Goal: Communication & Community: Answer question/provide support

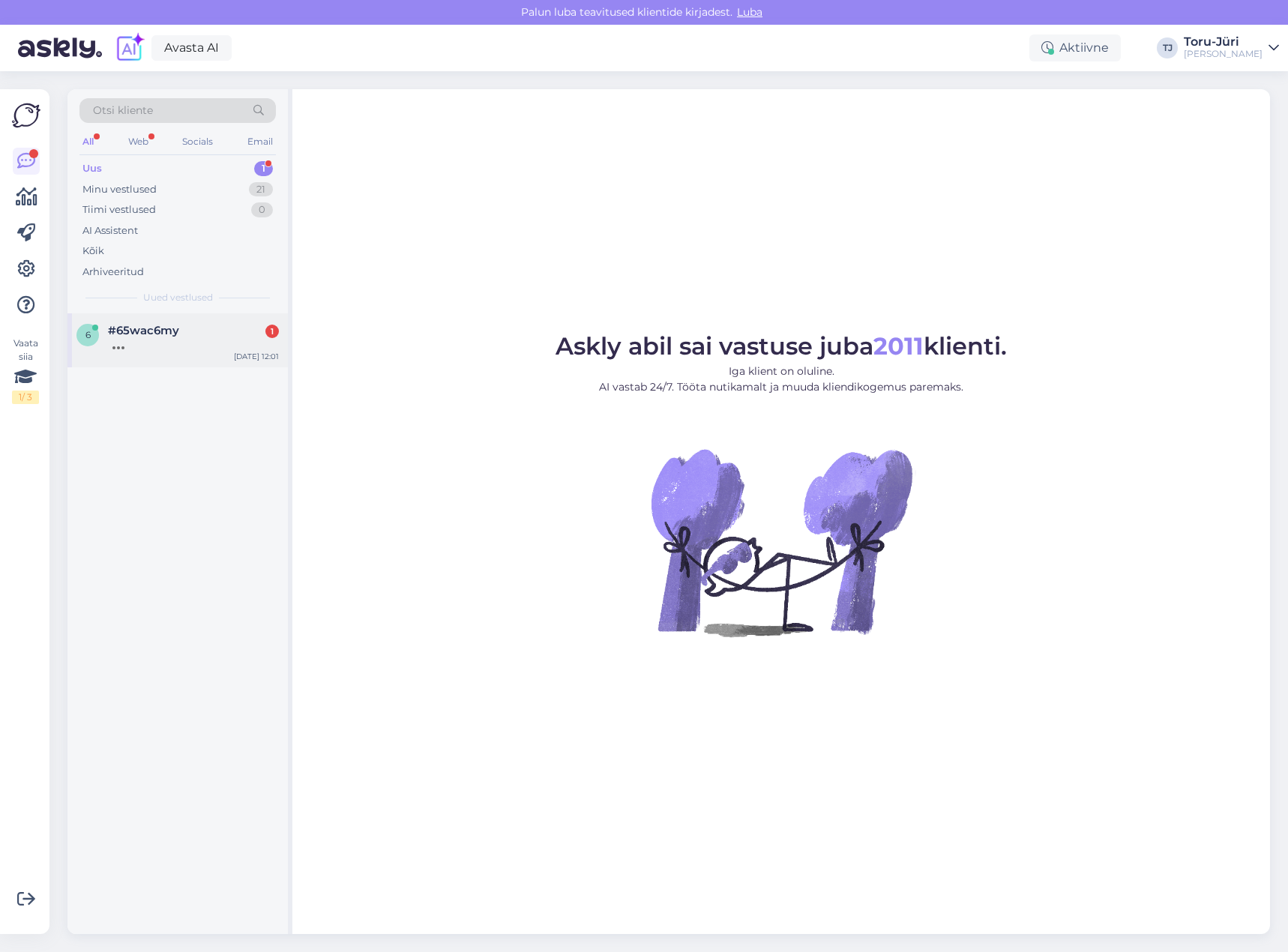
click at [149, 344] on div at bounding box center [193, 344] width 171 height 13
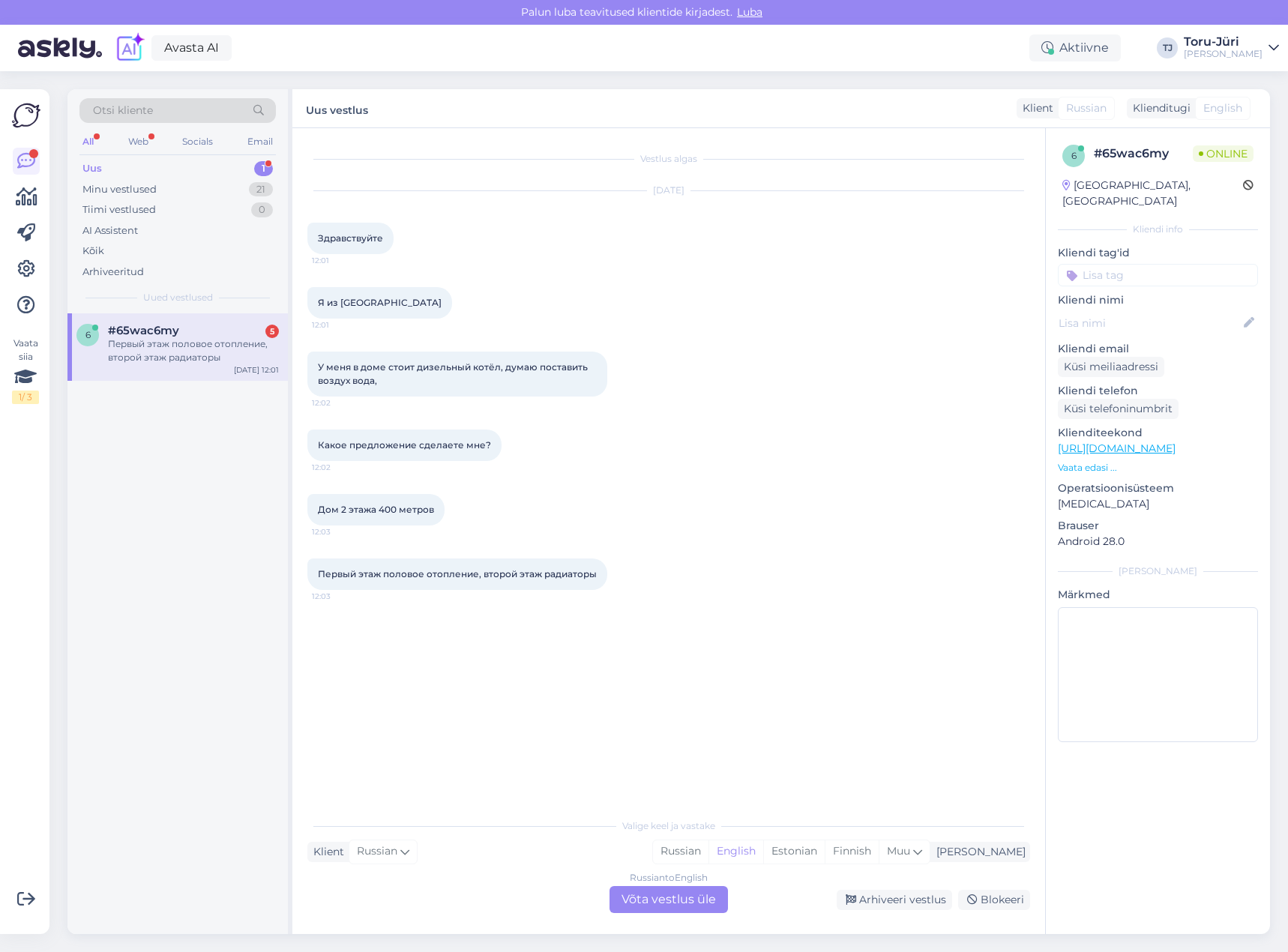
click at [692, 894] on div "Russian to English Võta vestlus üle" at bounding box center [668, 899] width 118 height 27
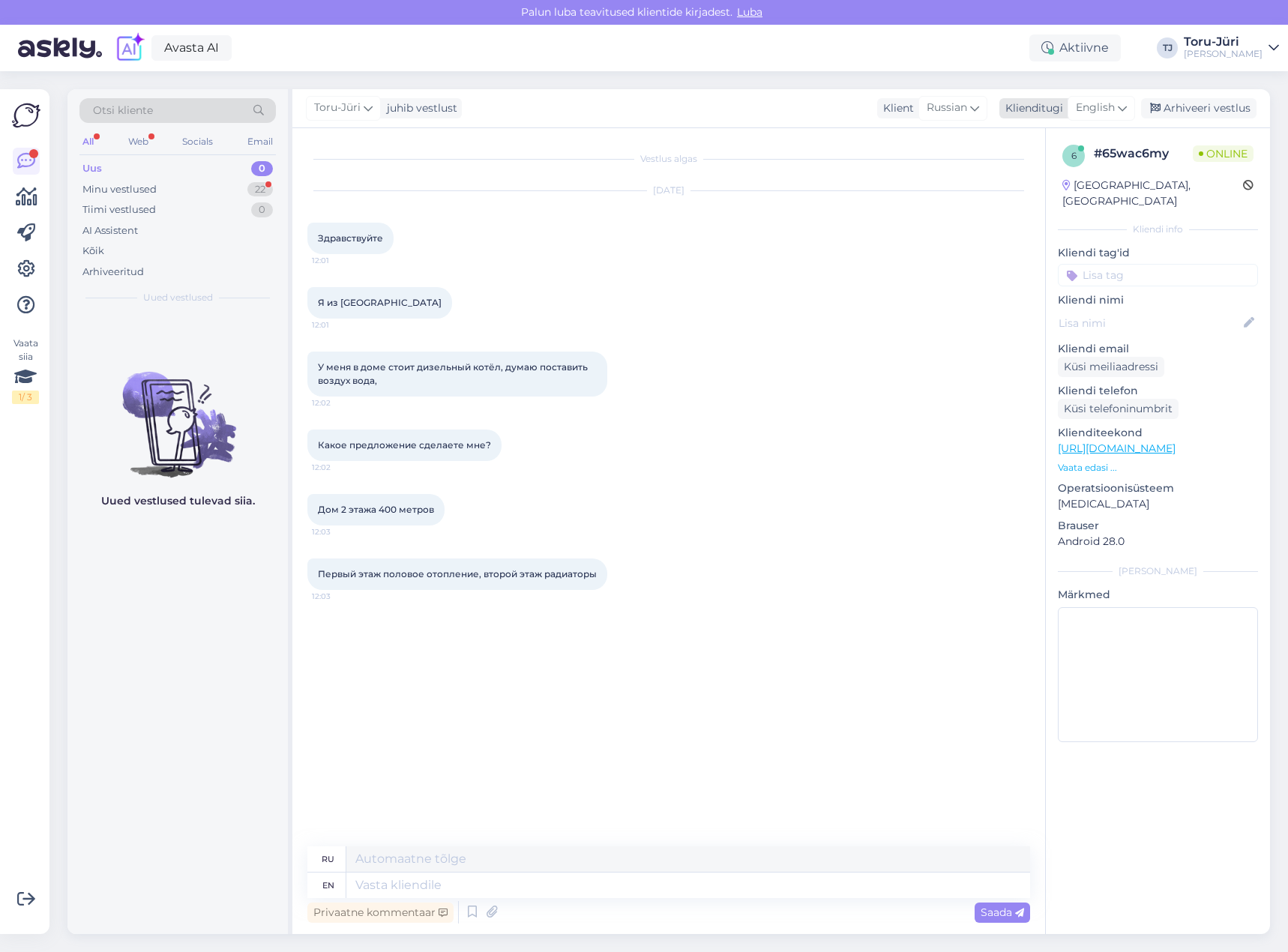
click at [1134, 113] on div "English" at bounding box center [1100, 108] width 67 height 24
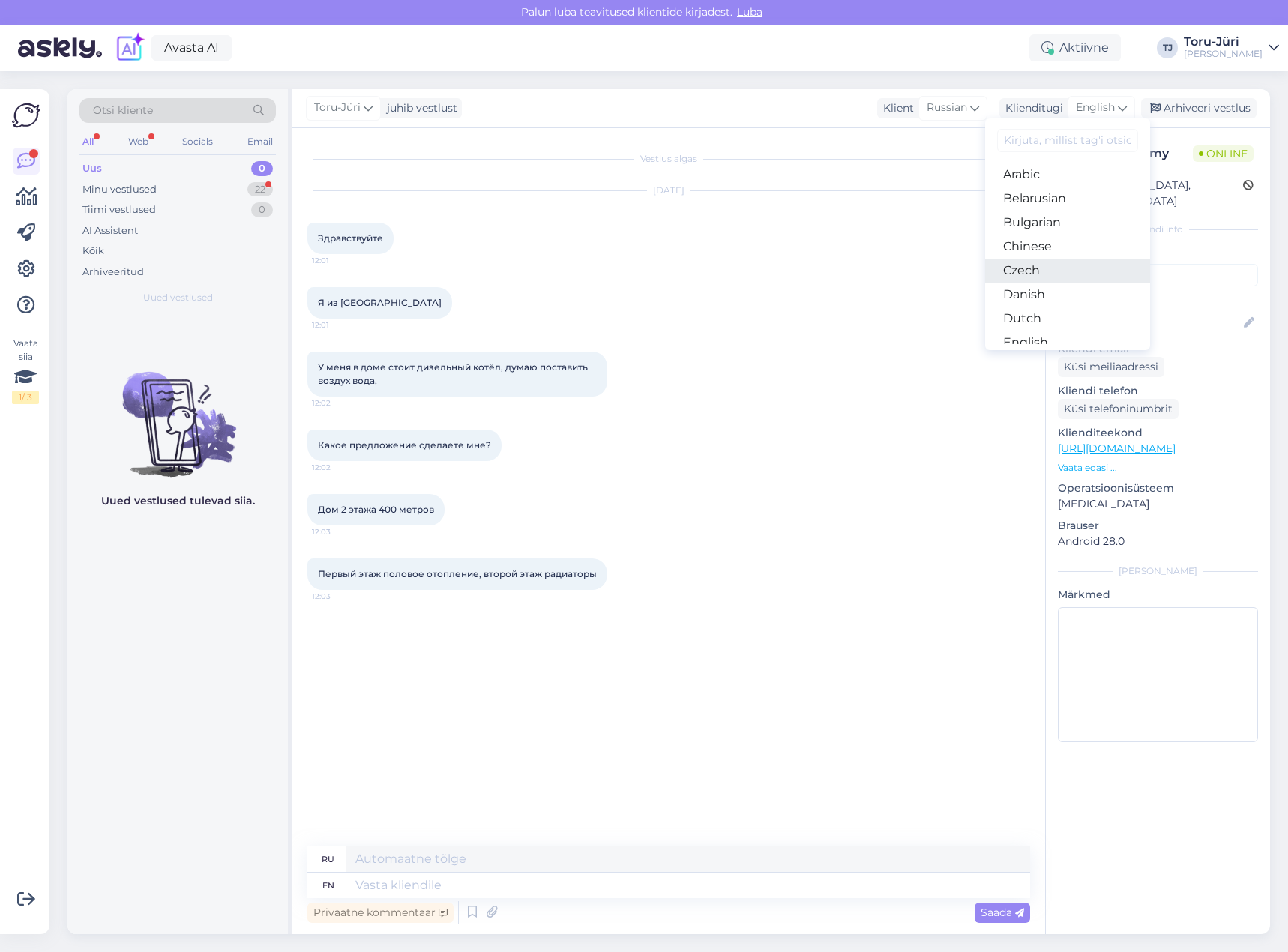
scroll to position [75, 0]
click at [1064, 288] on link "Estonian" at bounding box center [1067, 291] width 165 height 24
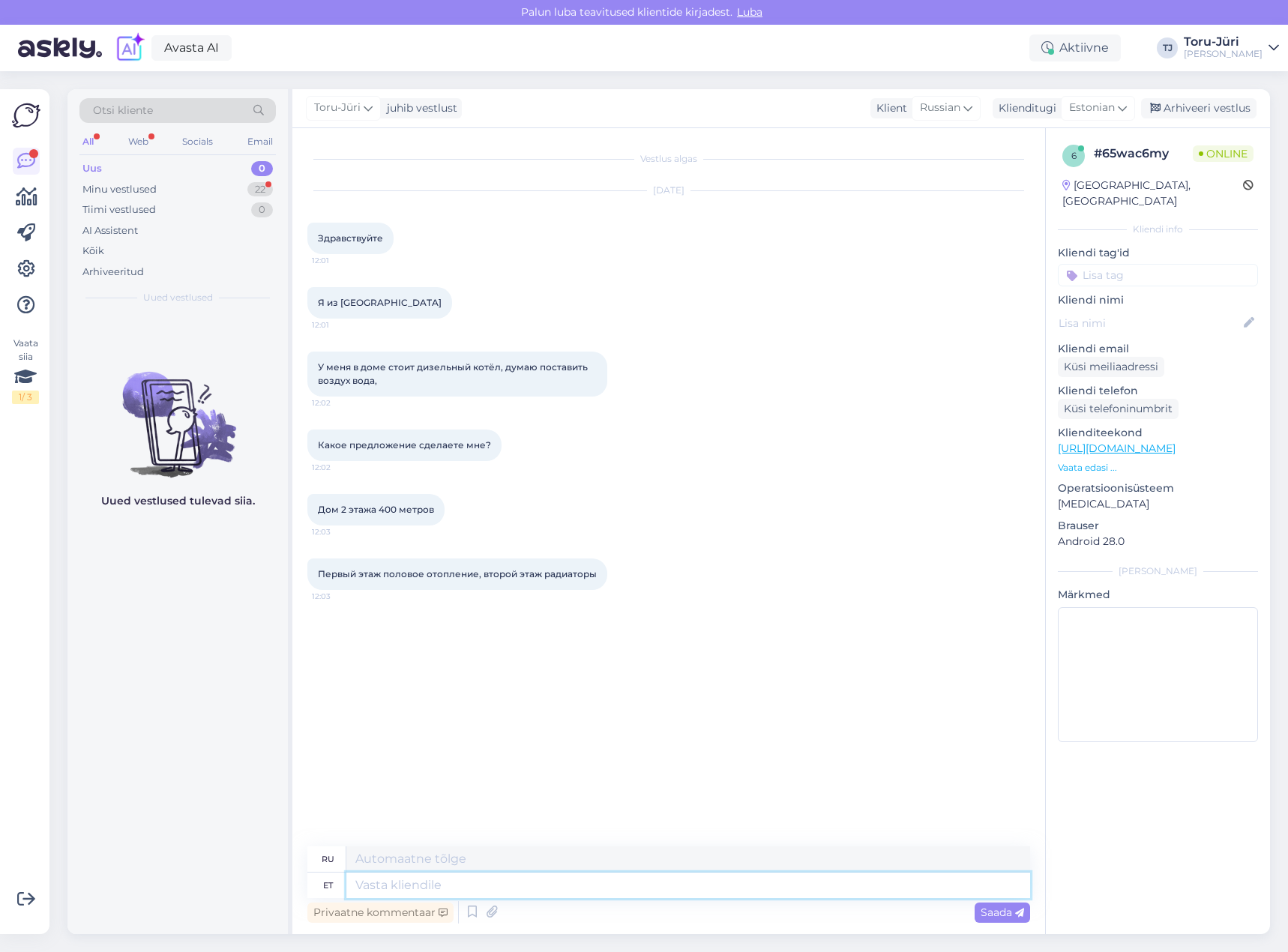
click at [497, 884] on textarea at bounding box center [688, 885] width 684 height 26
click at [722, 450] on div "Какое предложение сделаете мне? 12:02" at bounding box center [668, 445] width 723 height 65
click at [181, 171] on div "Uus 0" at bounding box center [177, 168] width 196 height 21
click at [176, 189] on div "Minu vestlused 22" at bounding box center [177, 189] width 196 height 21
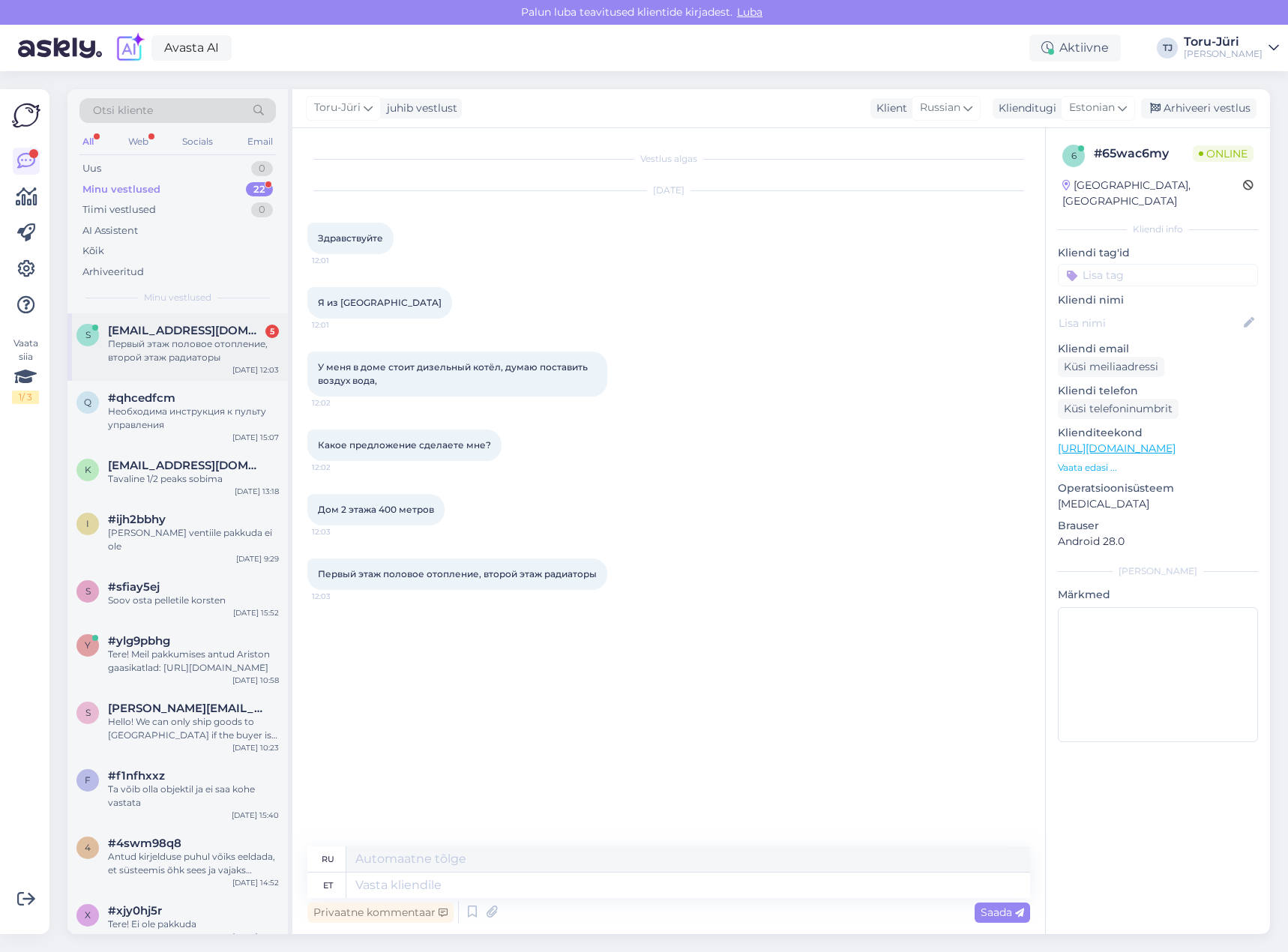
click at [189, 353] on div "Первый этаж половое отопление, второй этаж радиаторы" at bounding box center [193, 350] width 171 height 27
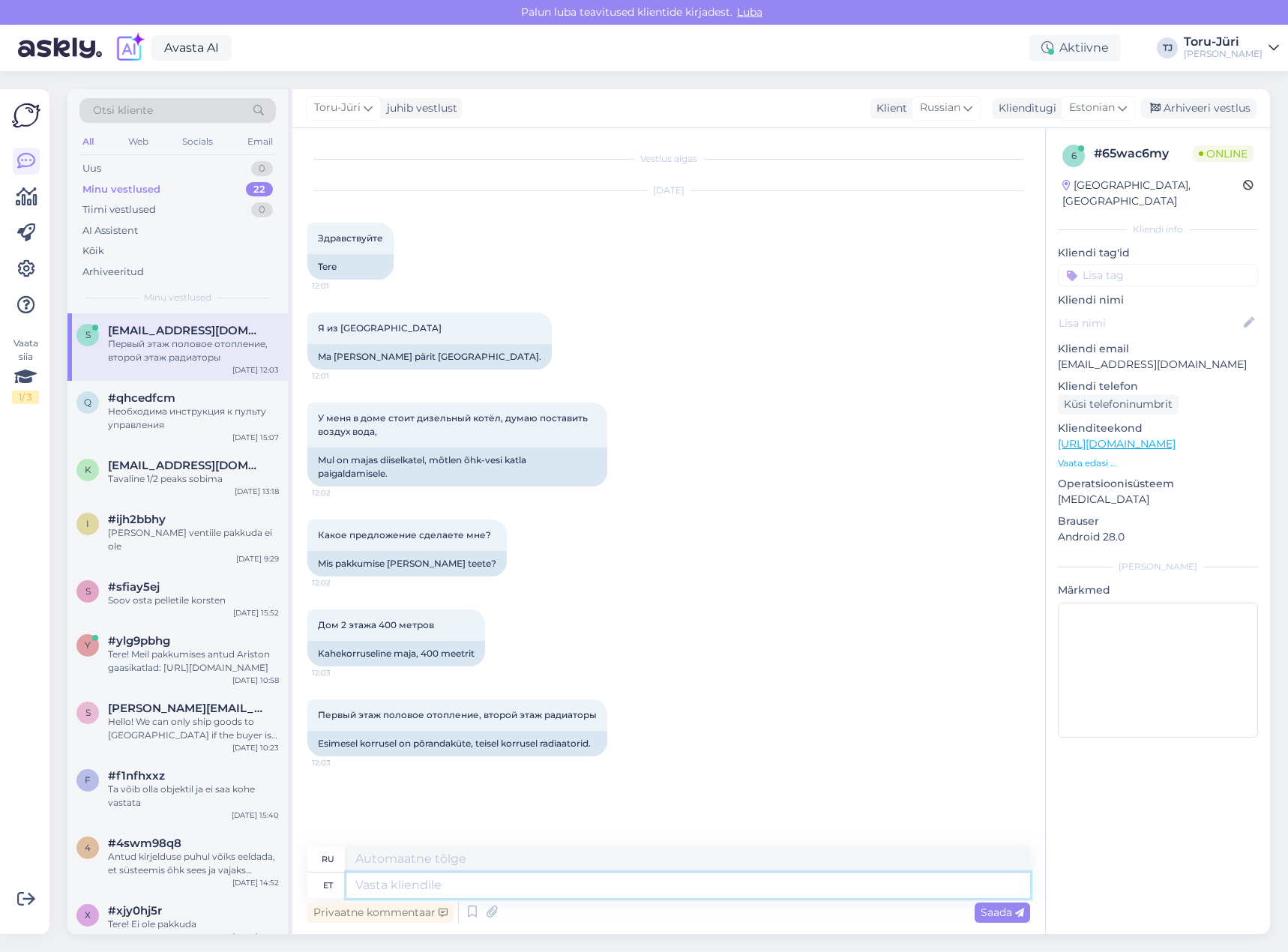
click at [547, 882] on textarea at bounding box center [688, 885] width 684 height 26
type textarea "Tere!"
type textarea "Привет!"
type textarea "Tere! Võtke"
type textarea "Привет! Бери"
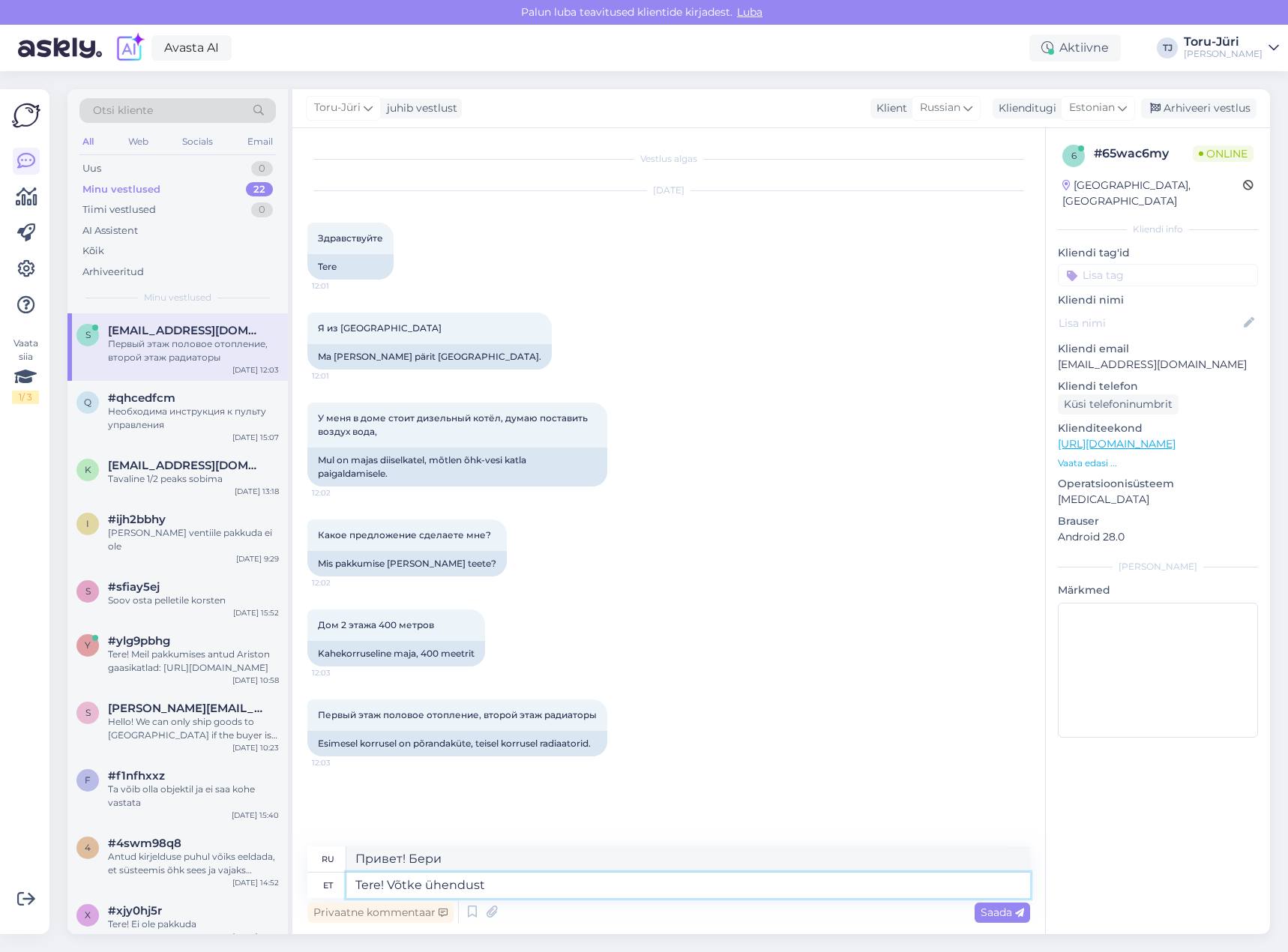
type textarea "Tere! Võtke ühendust"
type textarea "Привет! Свяжитесь со мной."
type textarea "Tere! Võtke ühendust meie"
type textarea "Здравствуйте! Свяжитесь с нами"
type textarea "Tere! Võtke ühendust meie paigalduse"
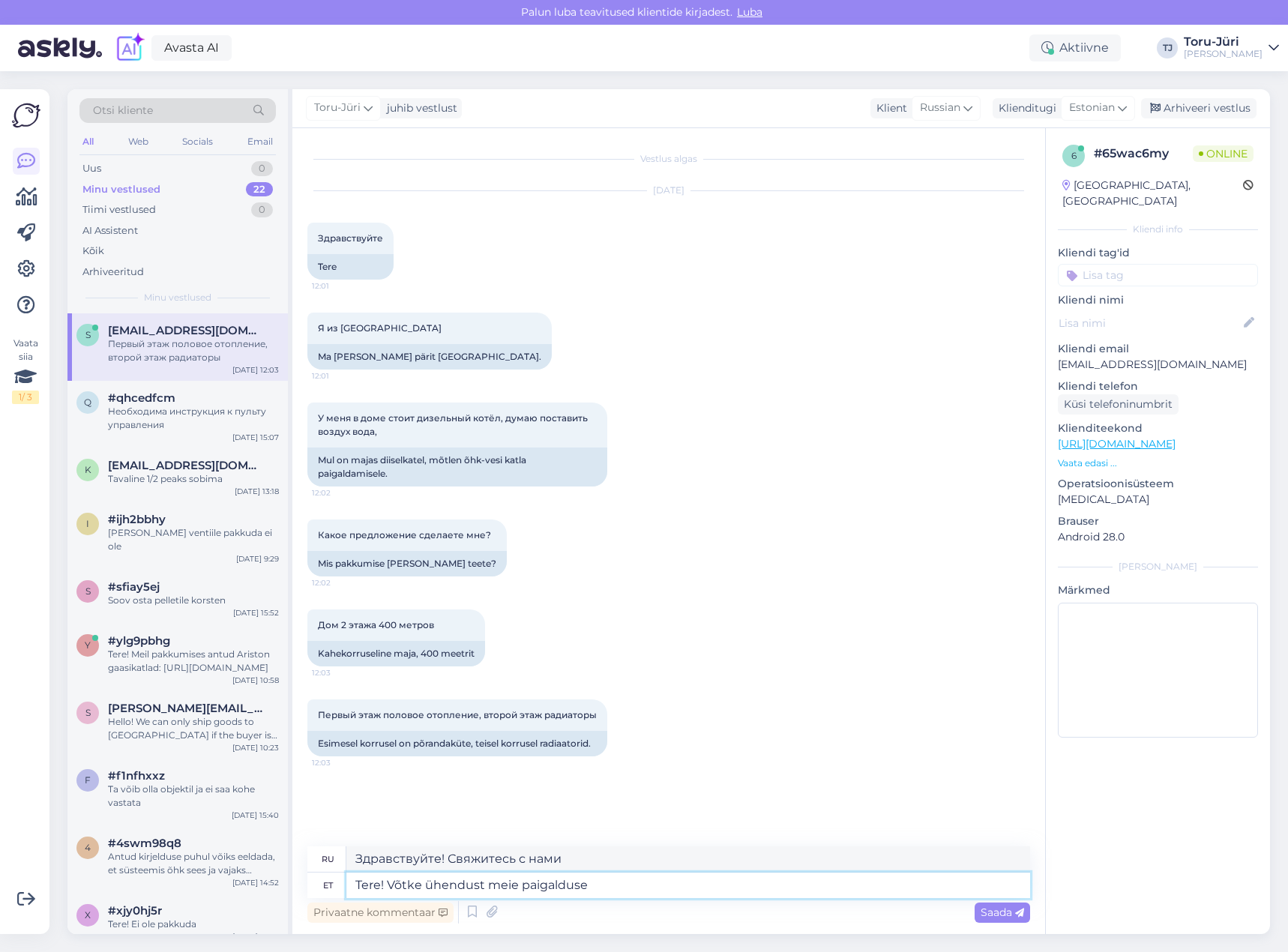
type textarea "Здравствуйте! Свяжитесь с нами для установки."
type textarea "Tere! Võtke ühendust meie paigalduse osakonnaga:"
type textarea "Здравствуйте! Свяжитесь с нашим отделом установки:"
paste textarea "[URL][DOMAIN_NAME]"
type textarea "Tere! Võtke ühendust meie paigalduse osakonnaga: [URL][DOMAIN_NAME]"
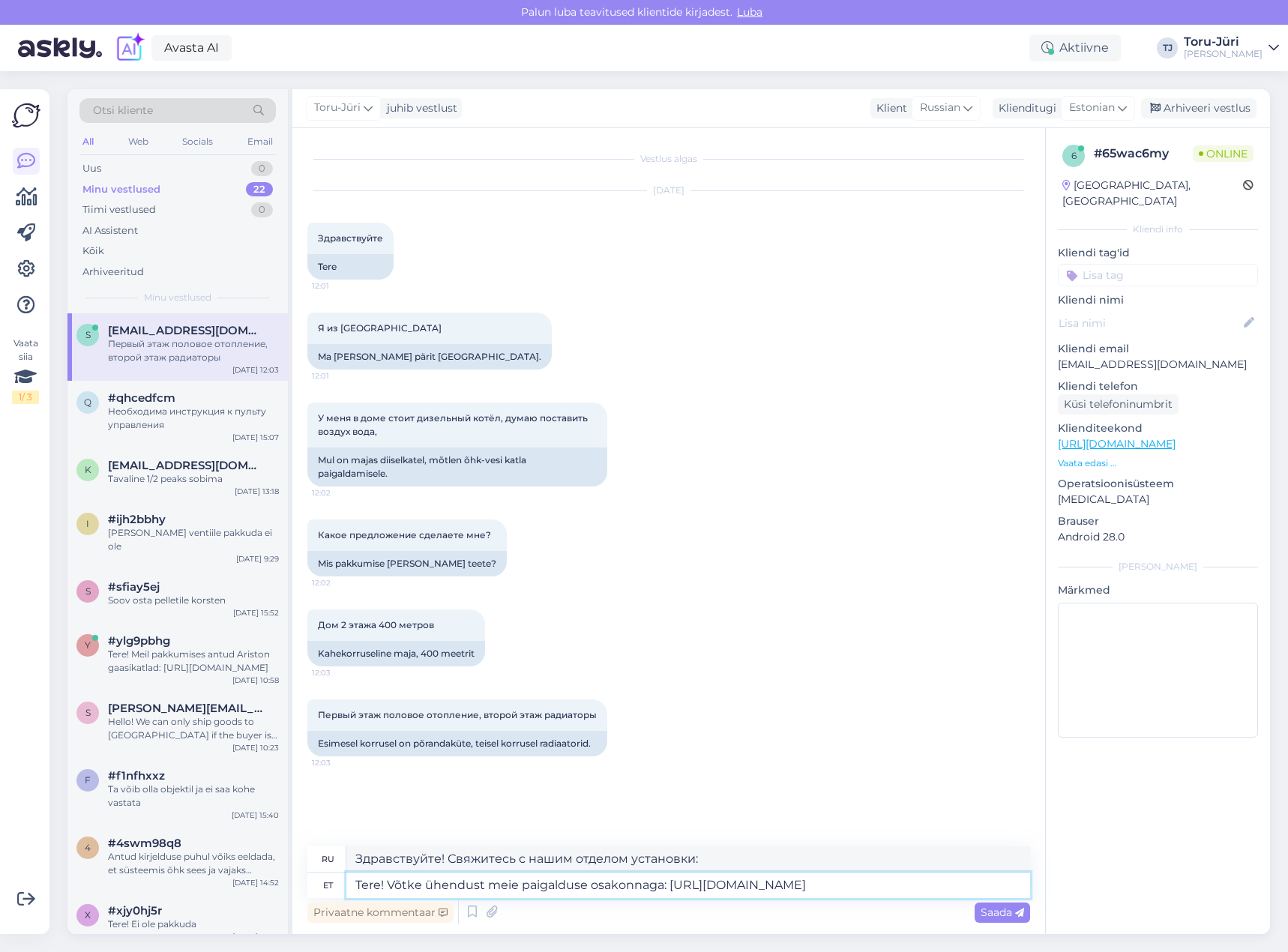
type textarea "Здравствуйте! Свяжитесь с нашим отделом установки: [URL][DOMAIN_NAME]"
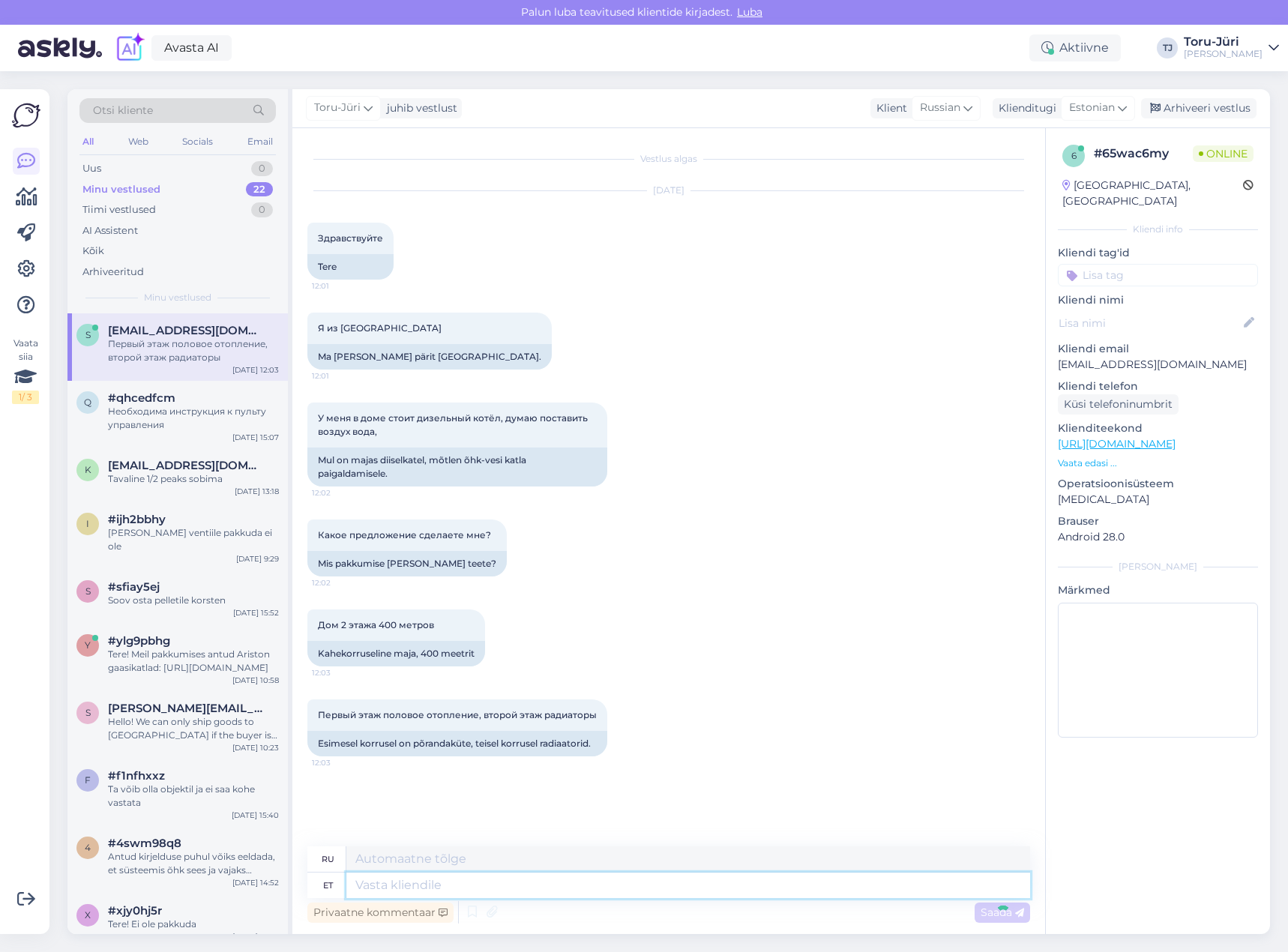
scroll to position [57, 0]
